Goal: Task Accomplishment & Management: Use online tool/utility

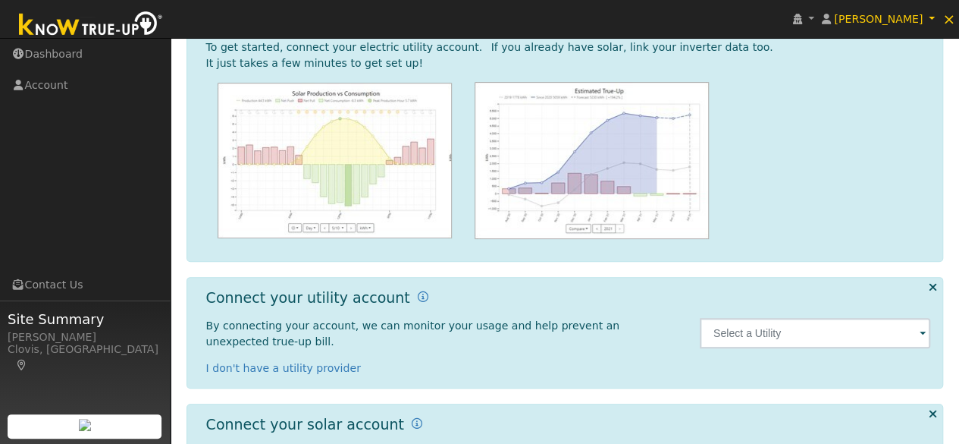
scroll to position [228, 0]
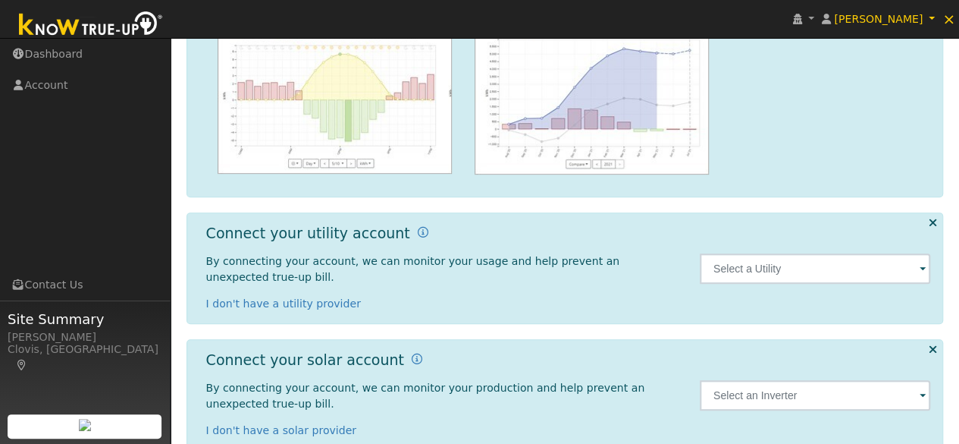
click at [752, 281] on div at bounding box center [815, 267] width 247 height 87
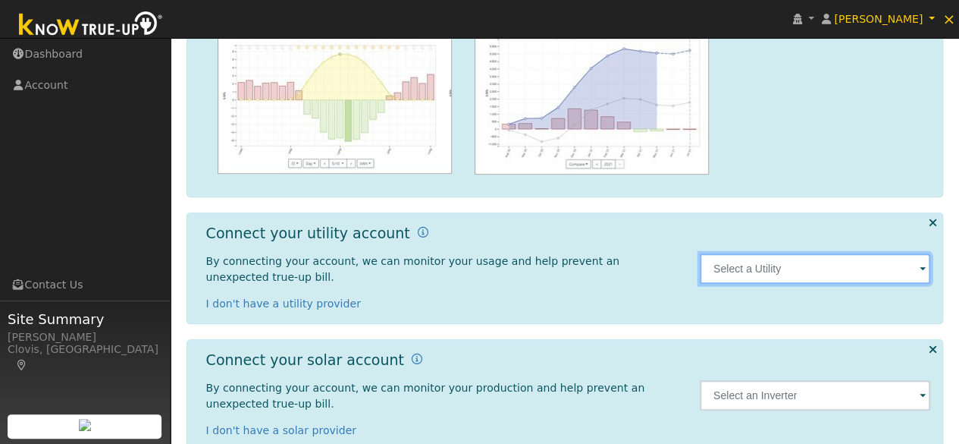
click at [758, 268] on input "text" at bounding box center [815, 268] width 231 height 30
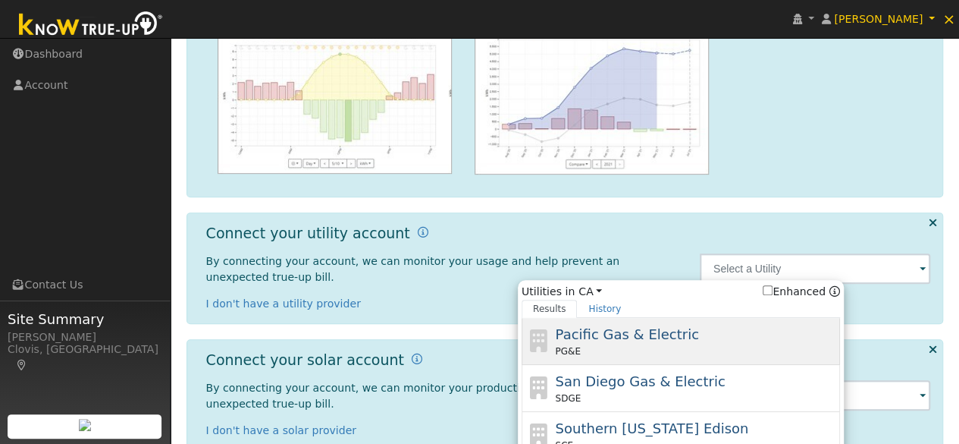
click at [673, 334] on div "Pacific Gas & Electric PG&E" at bounding box center [695, 341] width 281 height 34
type input "PG&E"
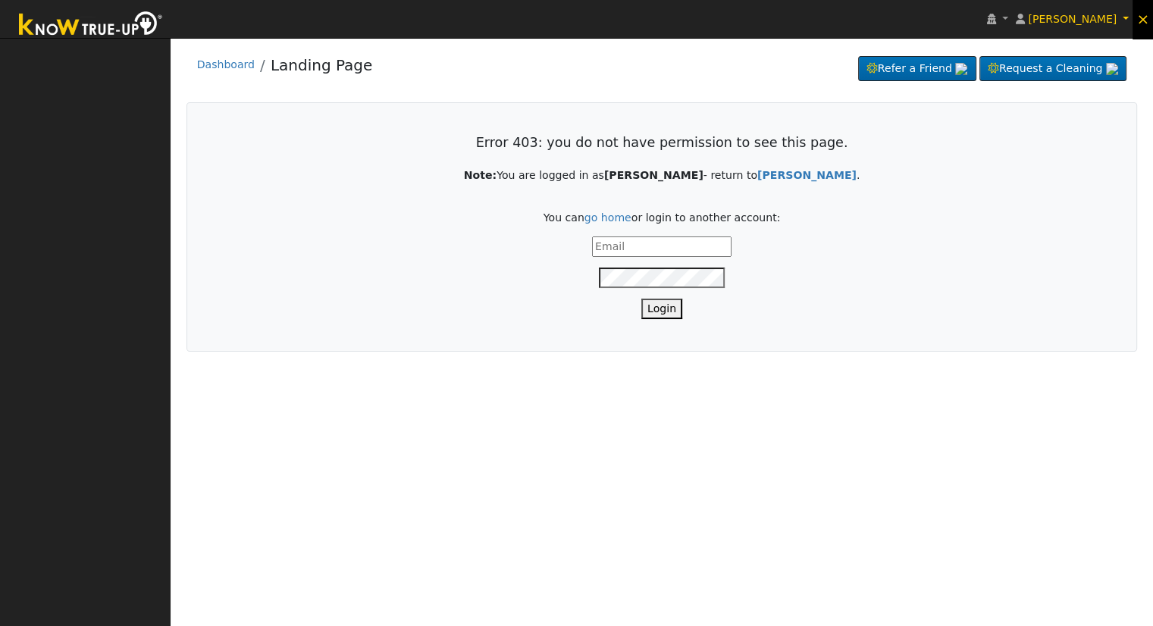
click at [1143, 16] on span "×" at bounding box center [1143, 19] width 13 height 18
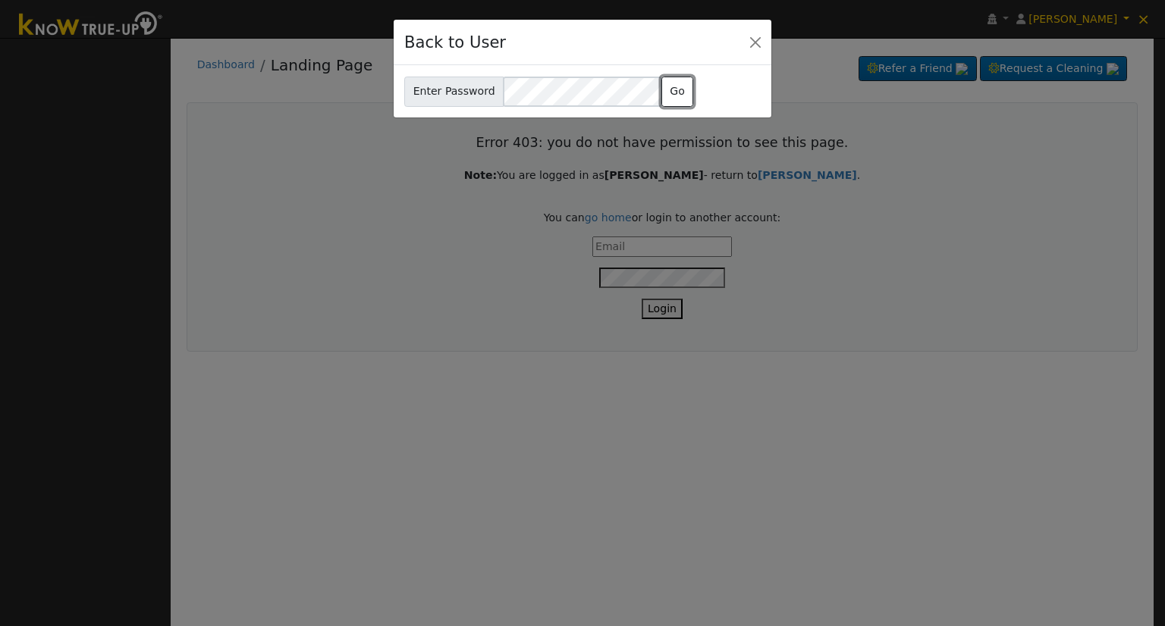
click at [673, 89] on button "Go" at bounding box center [677, 92] width 33 height 30
